Goal: Information Seeking & Learning: Learn about a topic

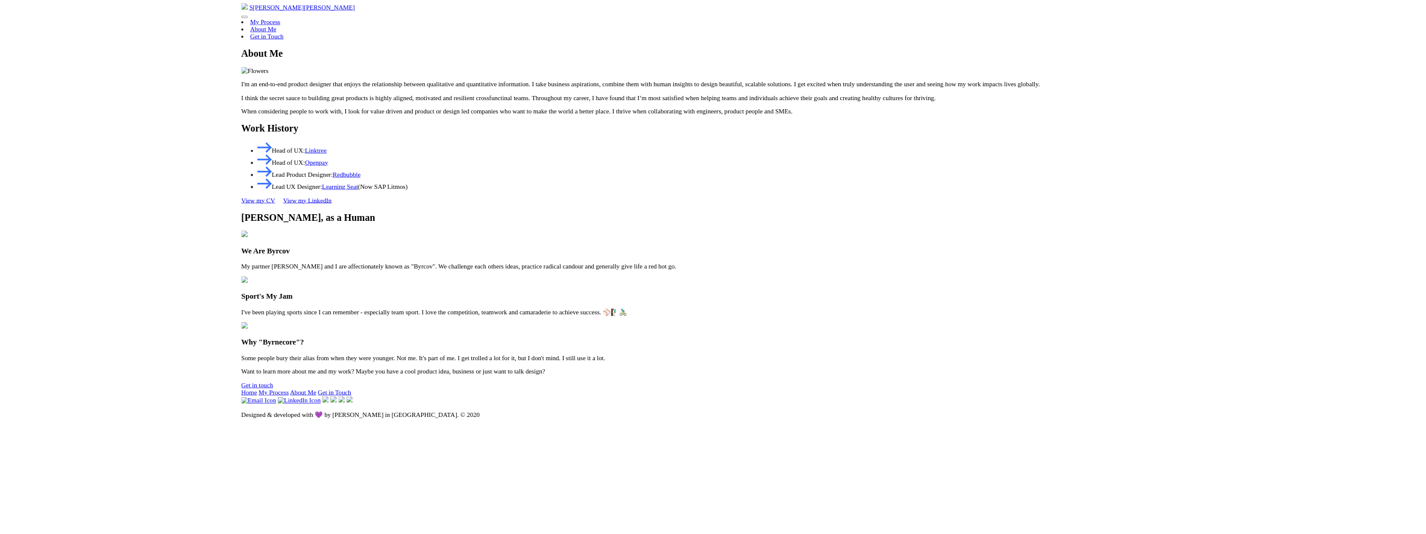
scroll to position [956, 0]
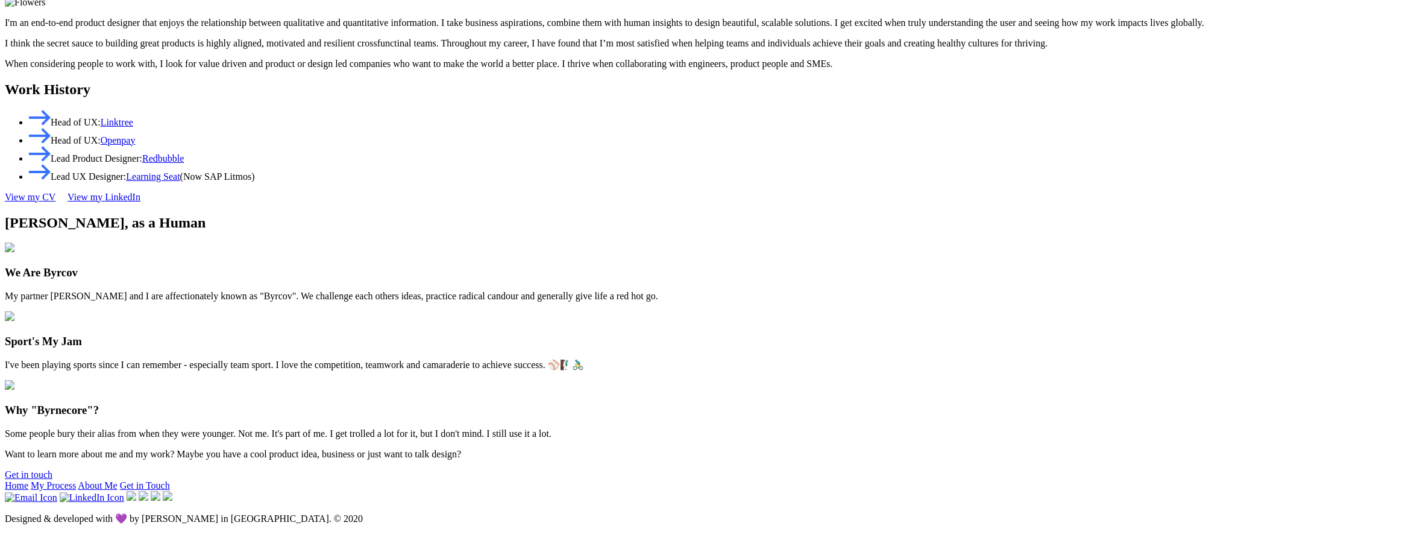
click at [216, 426] on section "[PERSON_NAME], as a Human We Are Byrcov My partner [PERSON_NAME] and I are affe…" at bounding box center [713, 327] width 1417 height 224
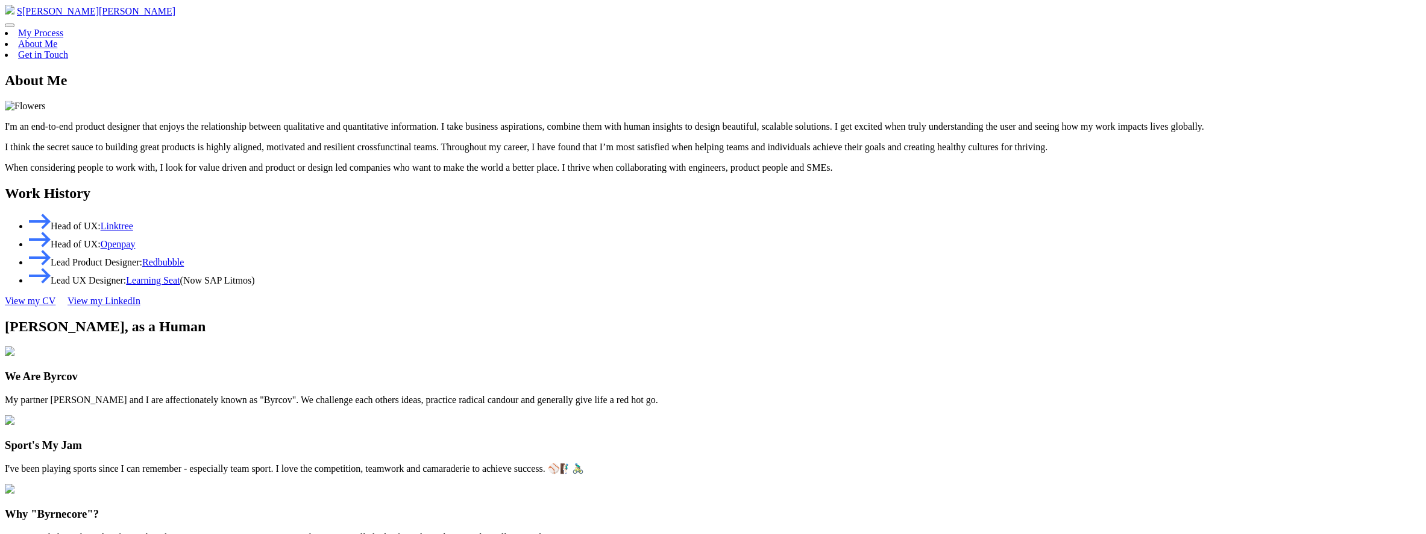
click at [1027, 24] on header "S [PERSON_NAME] My Process About Me Get in Touch" at bounding box center [713, 32] width 1417 height 55
click at [10, 25] on span "website menu" at bounding box center [10, 25] width 0 height 0
click at [175, 16] on span "S [PERSON_NAME]" at bounding box center [96, 11] width 159 height 10
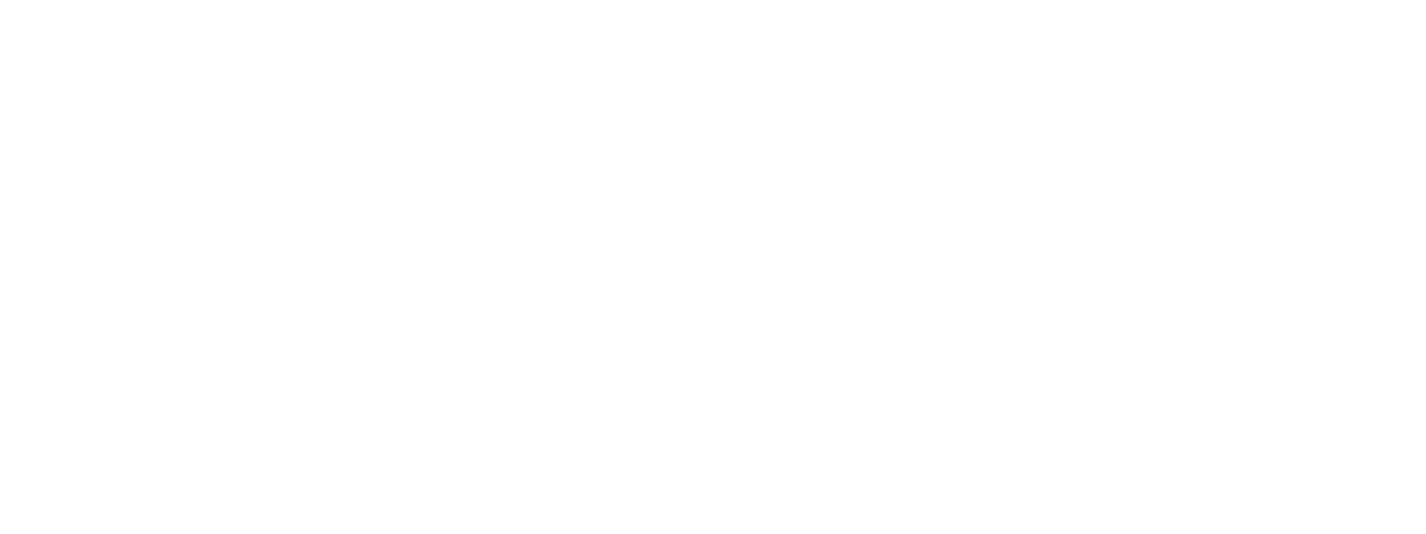
scroll to position [1259, 0]
drag, startPoint x: 407, startPoint y: 118, endPoint x: 538, endPoint y: 119, distance: 131.4
copy h1 "My Work"
drag, startPoint x: 695, startPoint y: 201, endPoint x: 395, endPoint y: 153, distance: 303.5
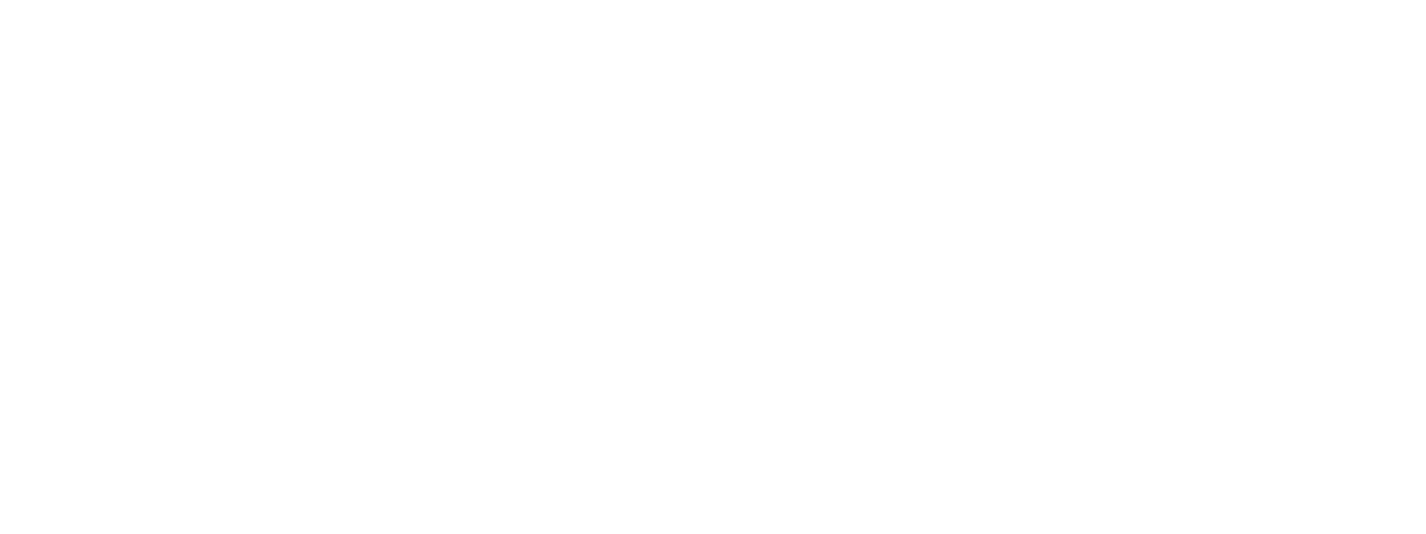
copy p "I’ve worked on and led a plethora of products and projects. Some tactical. Some…"
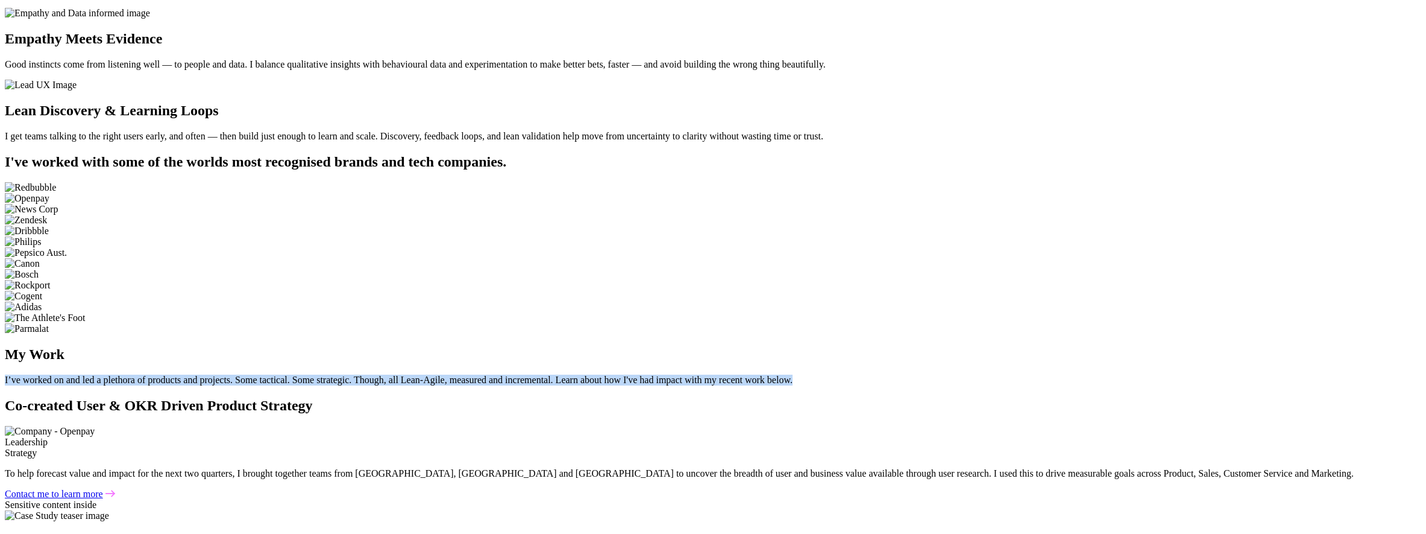
scroll to position [182, 0]
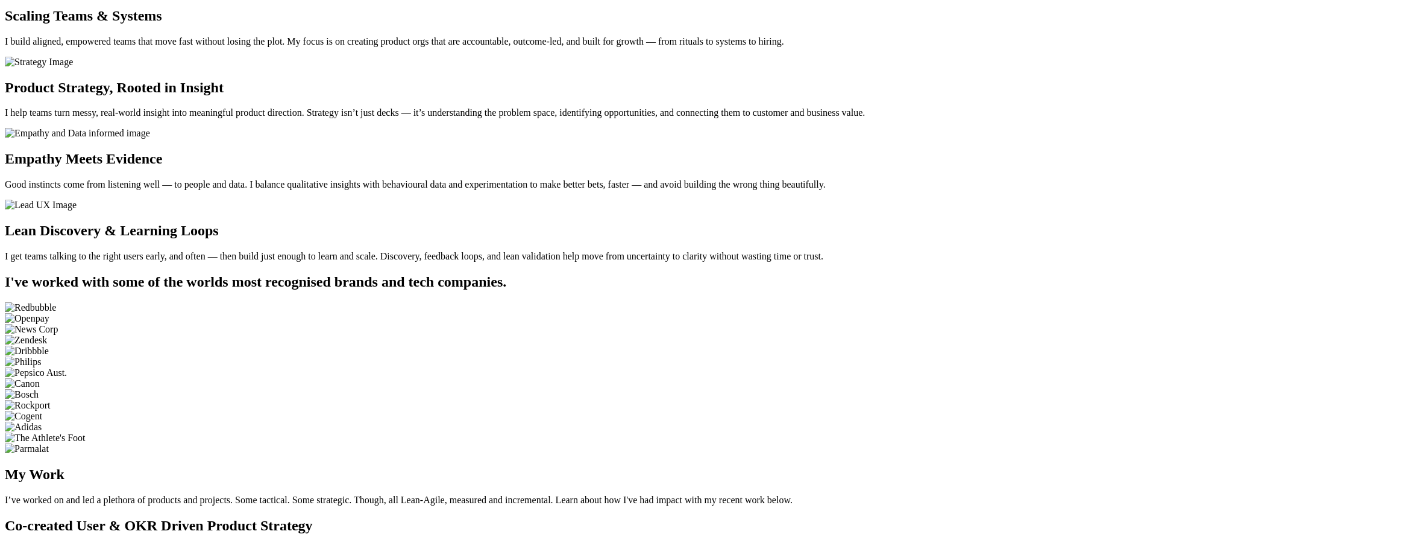
drag, startPoint x: 589, startPoint y: 330, endPoint x: 508, endPoint y: 324, distance: 81.0
drag, startPoint x: 537, startPoint y: 327, endPoint x: 439, endPoint y: 285, distance: 106.9
click at [395, 262] on section "I’ve spent my career at the intersection of product and design - helping teams …" at bounding box center [713, 112] width 1417 height 297
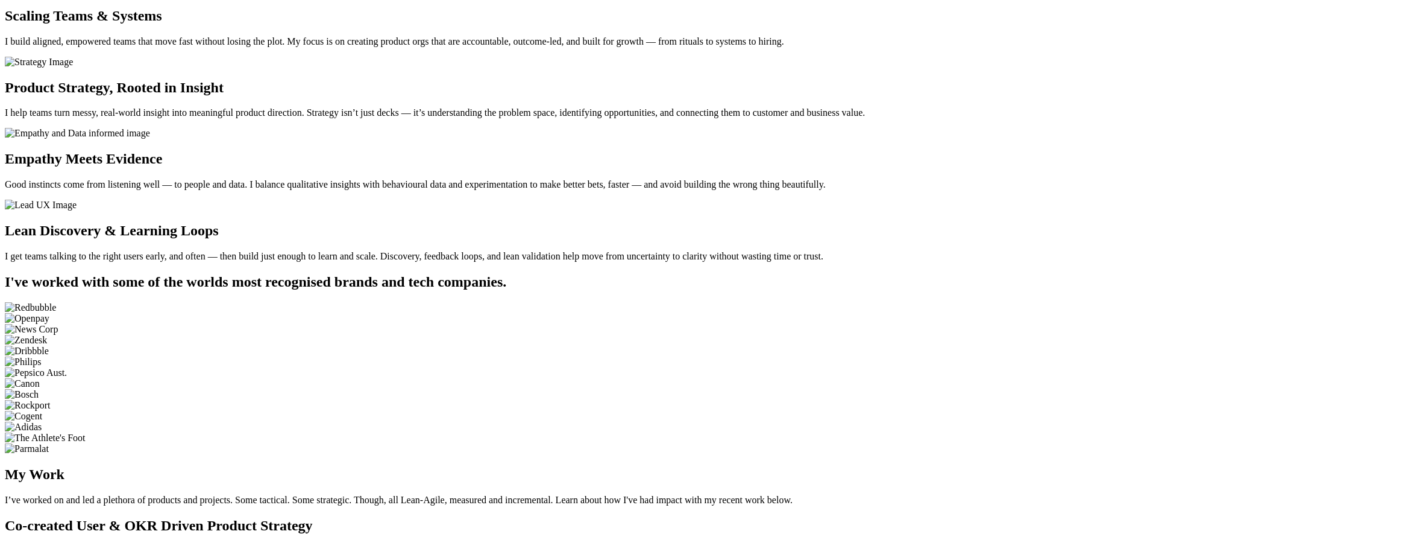
copy p "I’ve spent my career at the intersection of product and design - helping teams …"
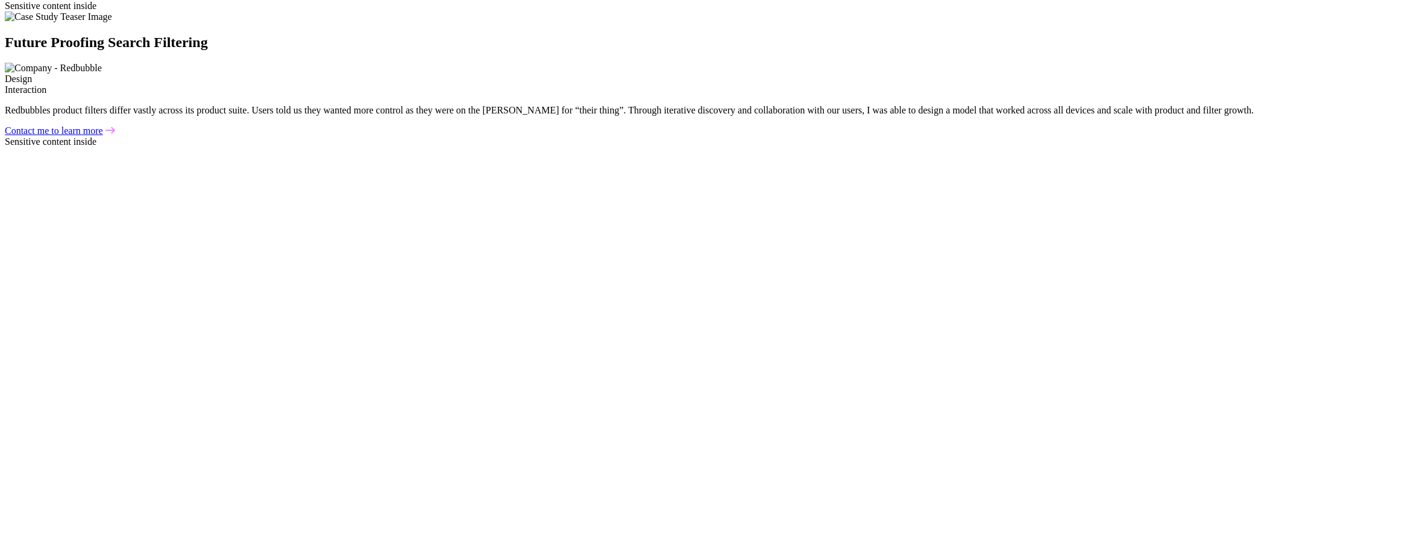
scroll to position [1333, 0]
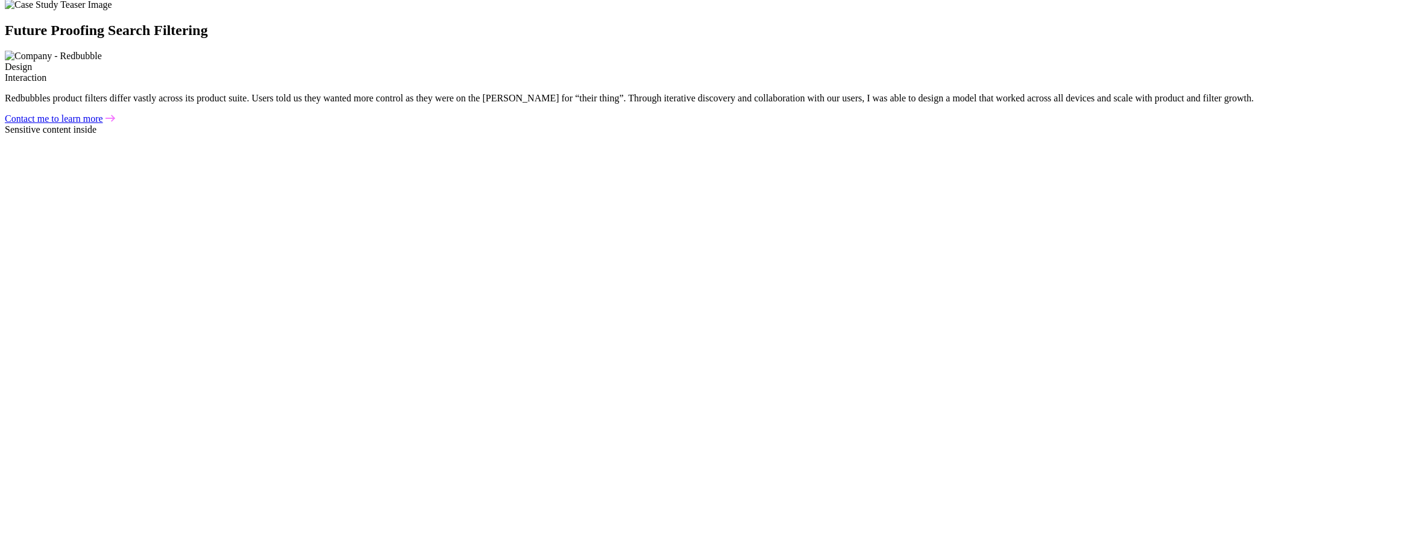
drag, startPoint x: 695, startPoint y: 124, endPoint x: 664, endPoint y: 128, distance: 31.0
drag, startPoint x: 735, startPoint y: 127, endPoint x: 389, endPoint y: 82, distance: 348.3
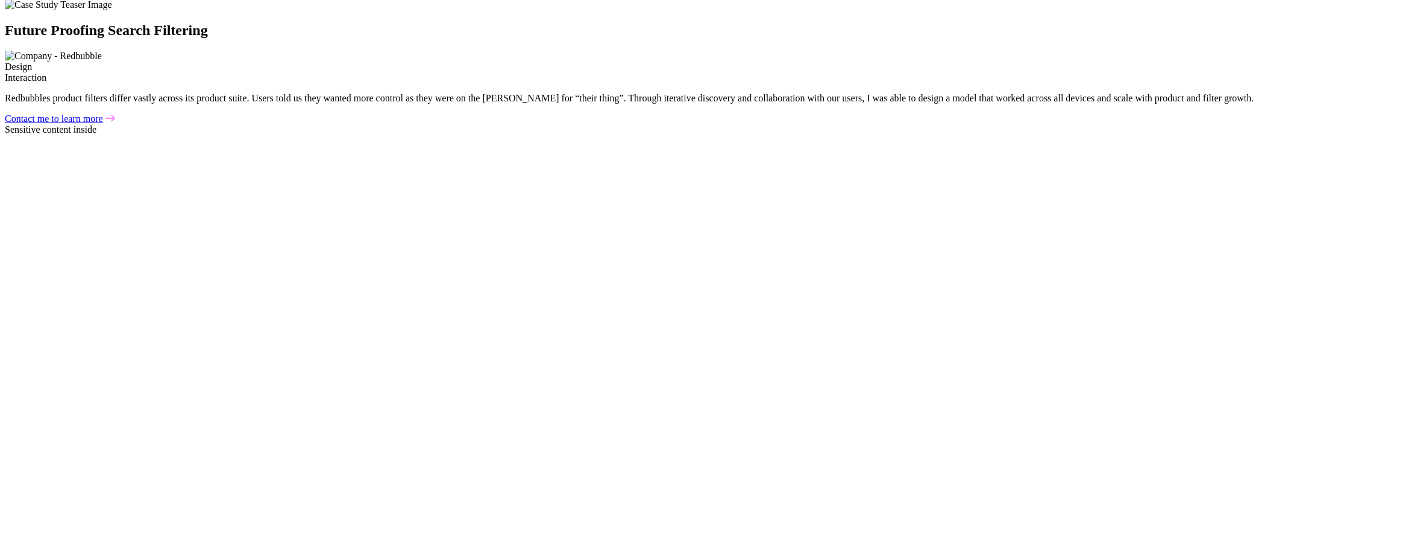
copy p "I’ve worked on and led a plethora of products and projects. Some tactical. Some…"
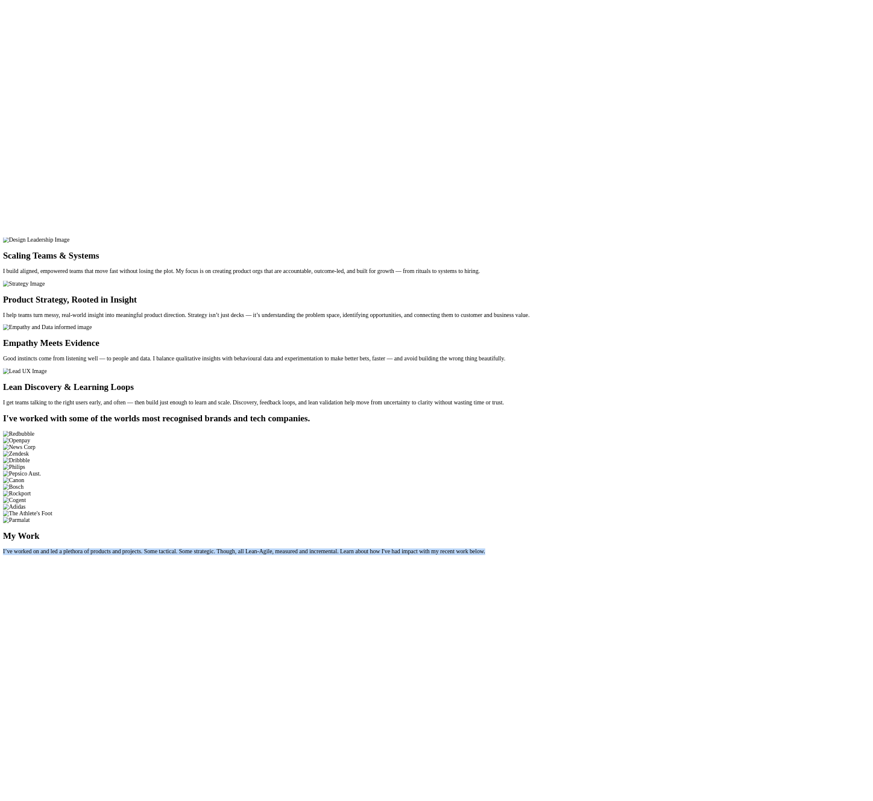
scroll to position [0, 0]
